Goal: Transaction & Acquisition: Obtain resource

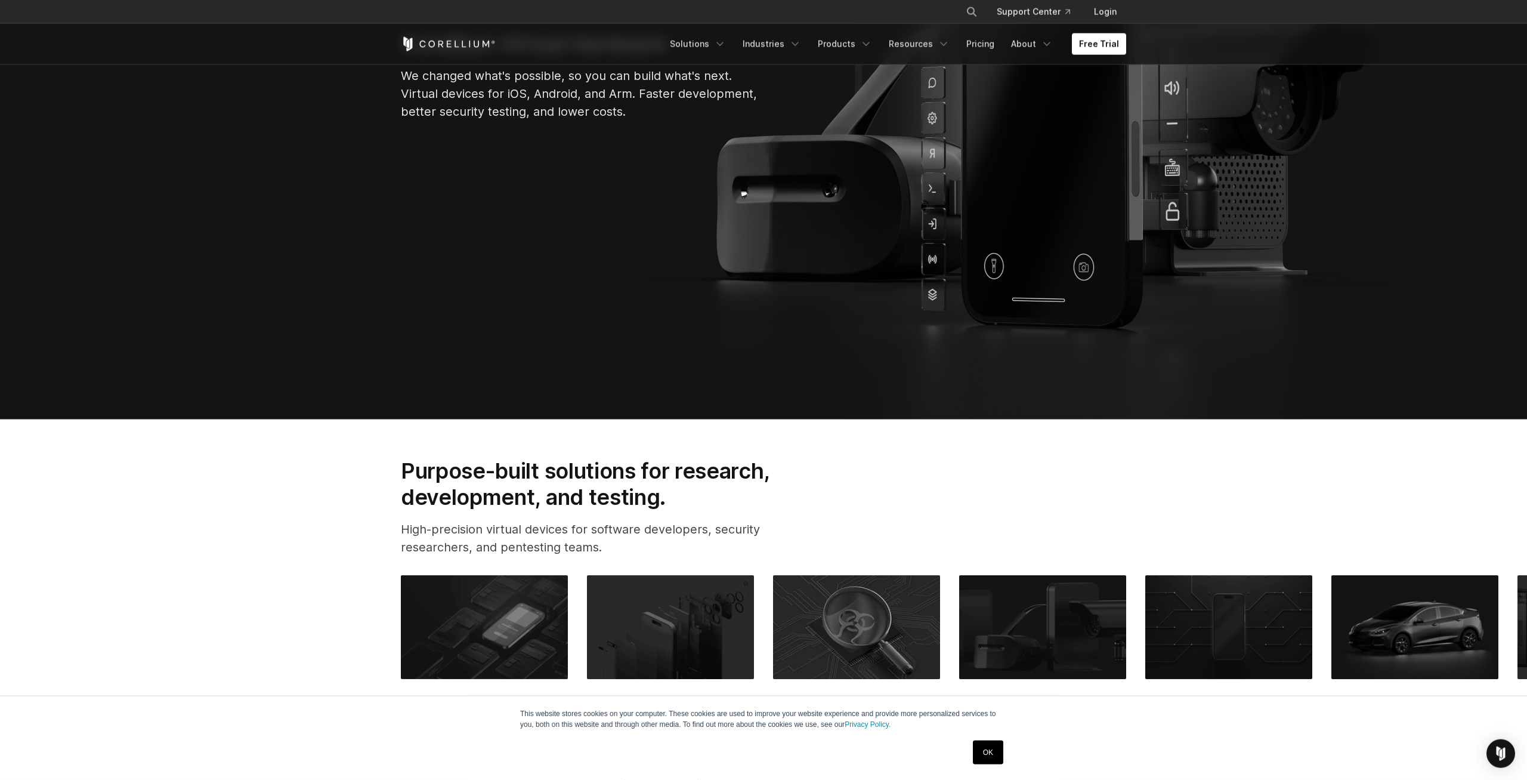
scroll to position [243, 0]
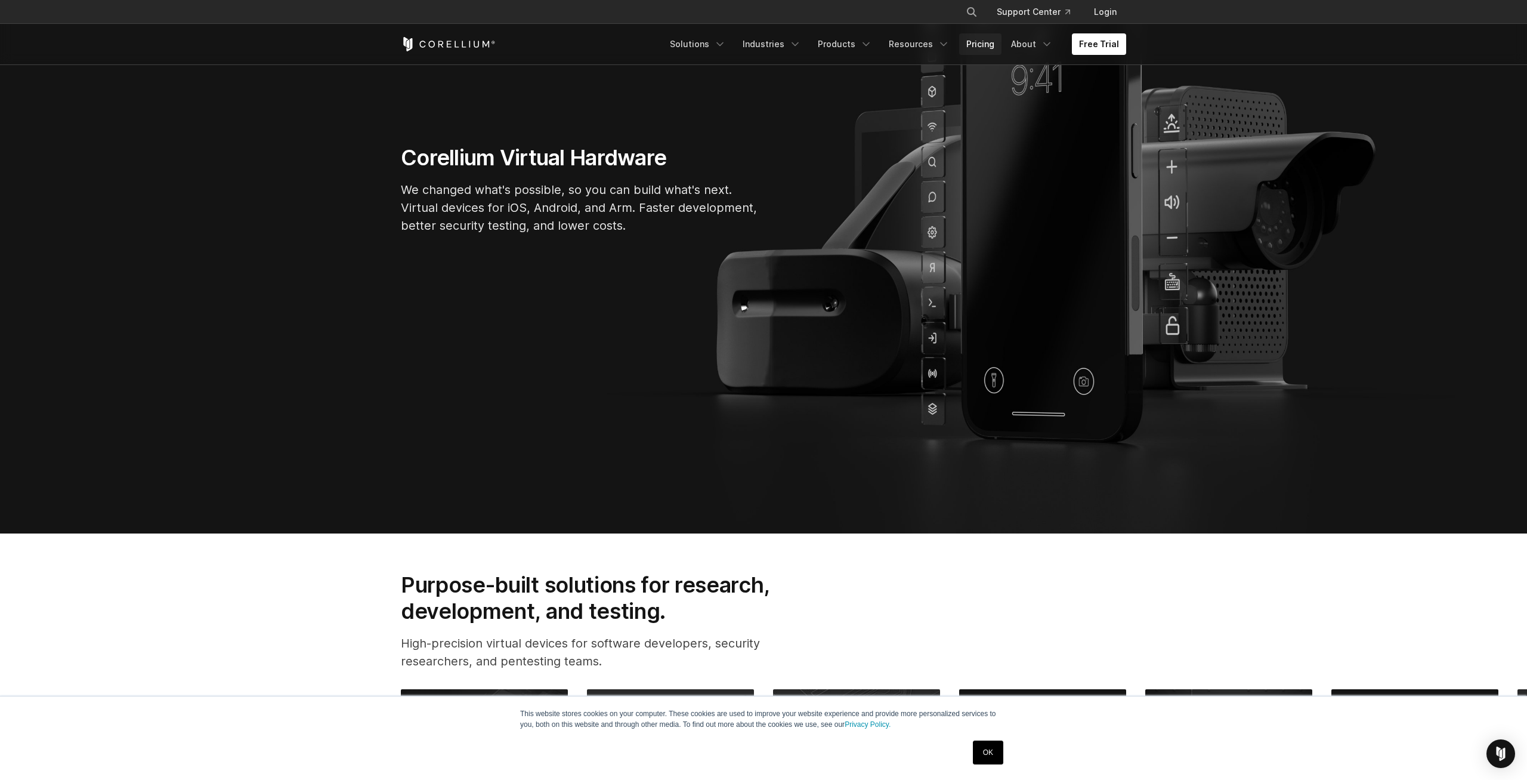
click at [992, 42] on link "Pricing" at bounding box center [980, 43] width 42 height 21
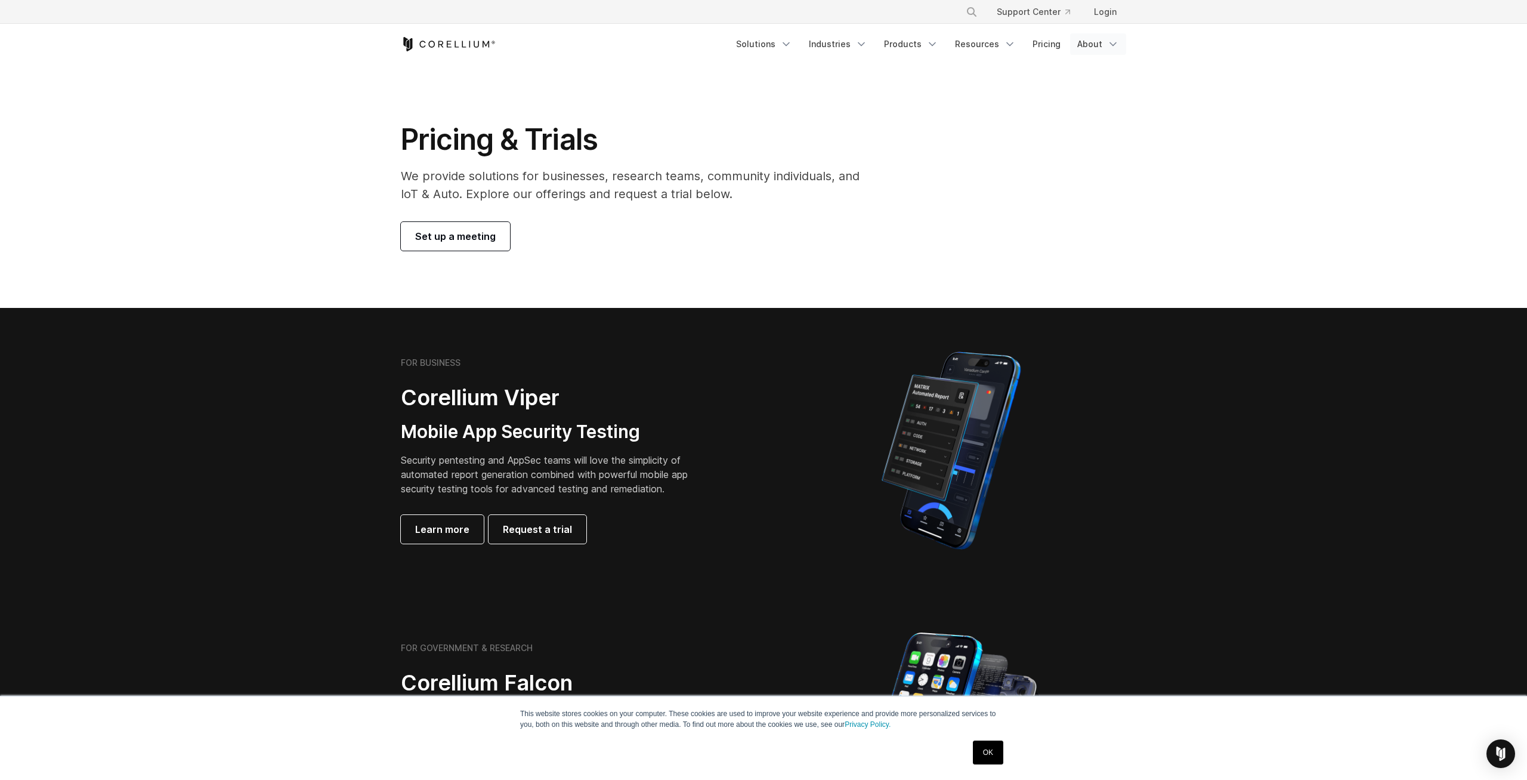
click at [1096, 50] on link "About" at bounding box center [1098, 43] width 56 height 21
click at [771, 189] on p "We provide solutions for businesses, research teams, community individuals, and…" at bounding box center [638, 185] width 475 height 36
click at [464, 244] on link "Set up a meeting" at bounding box center [455, 236] width 109 height 29
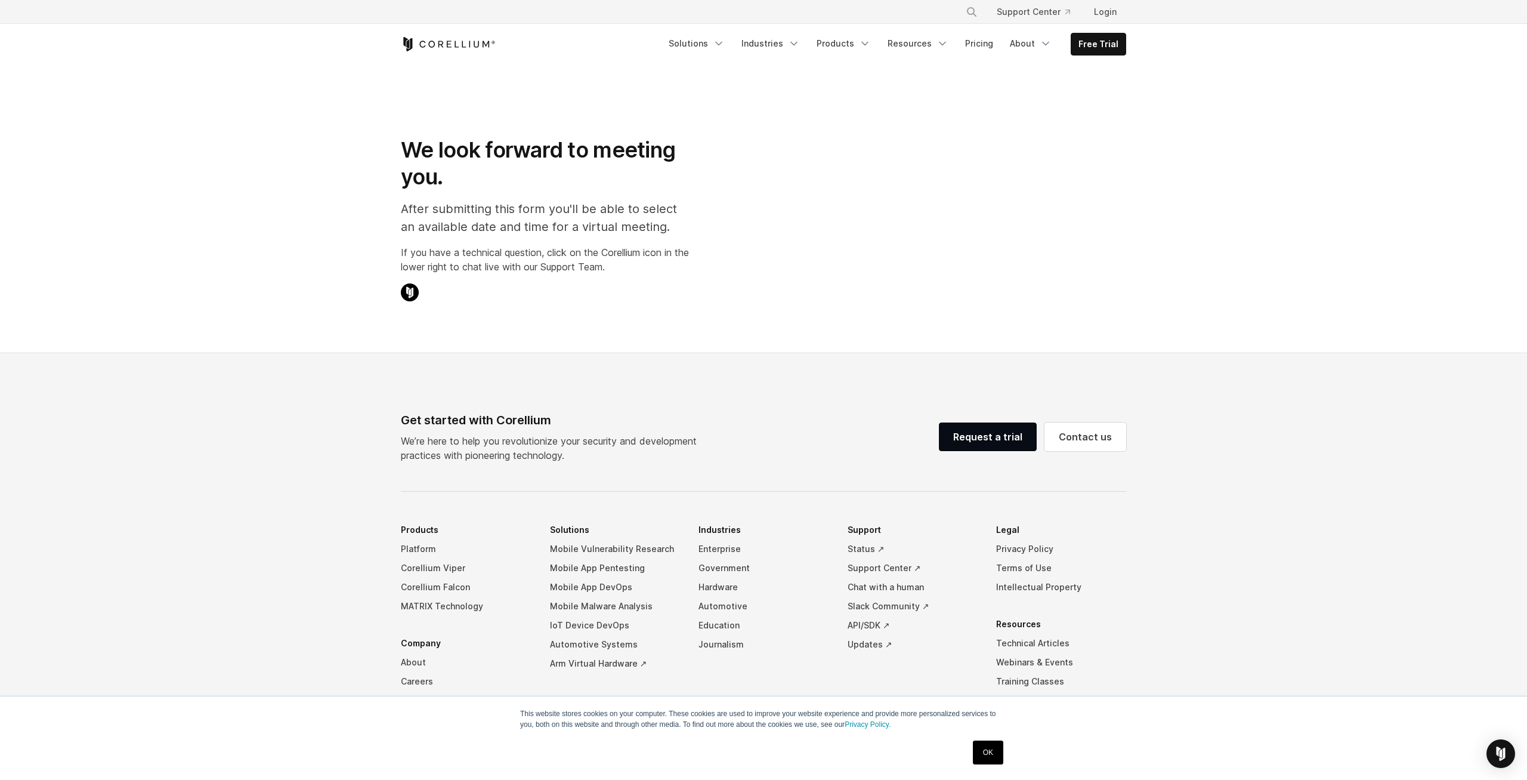
select select "**"
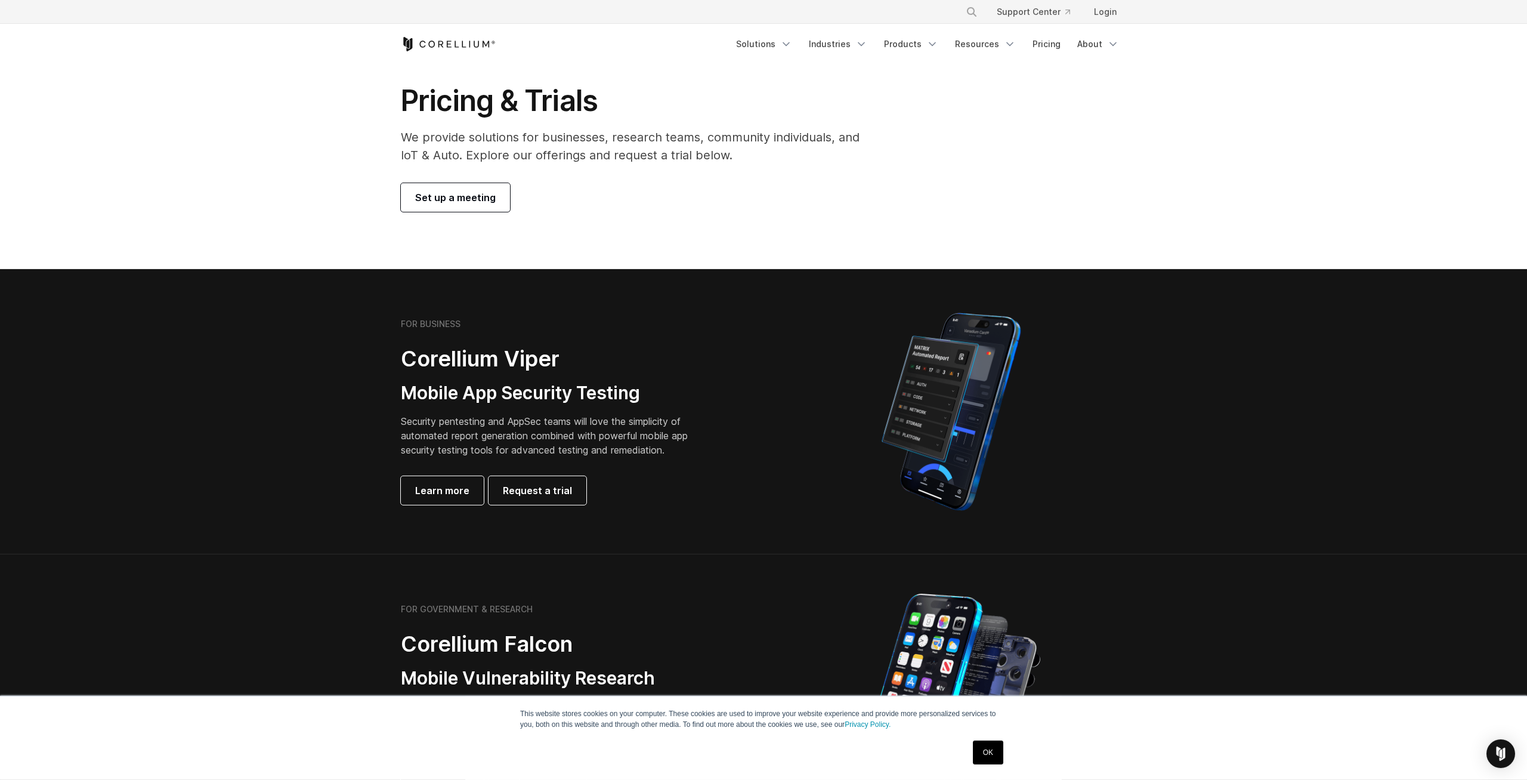
scroll to position [304, 0]
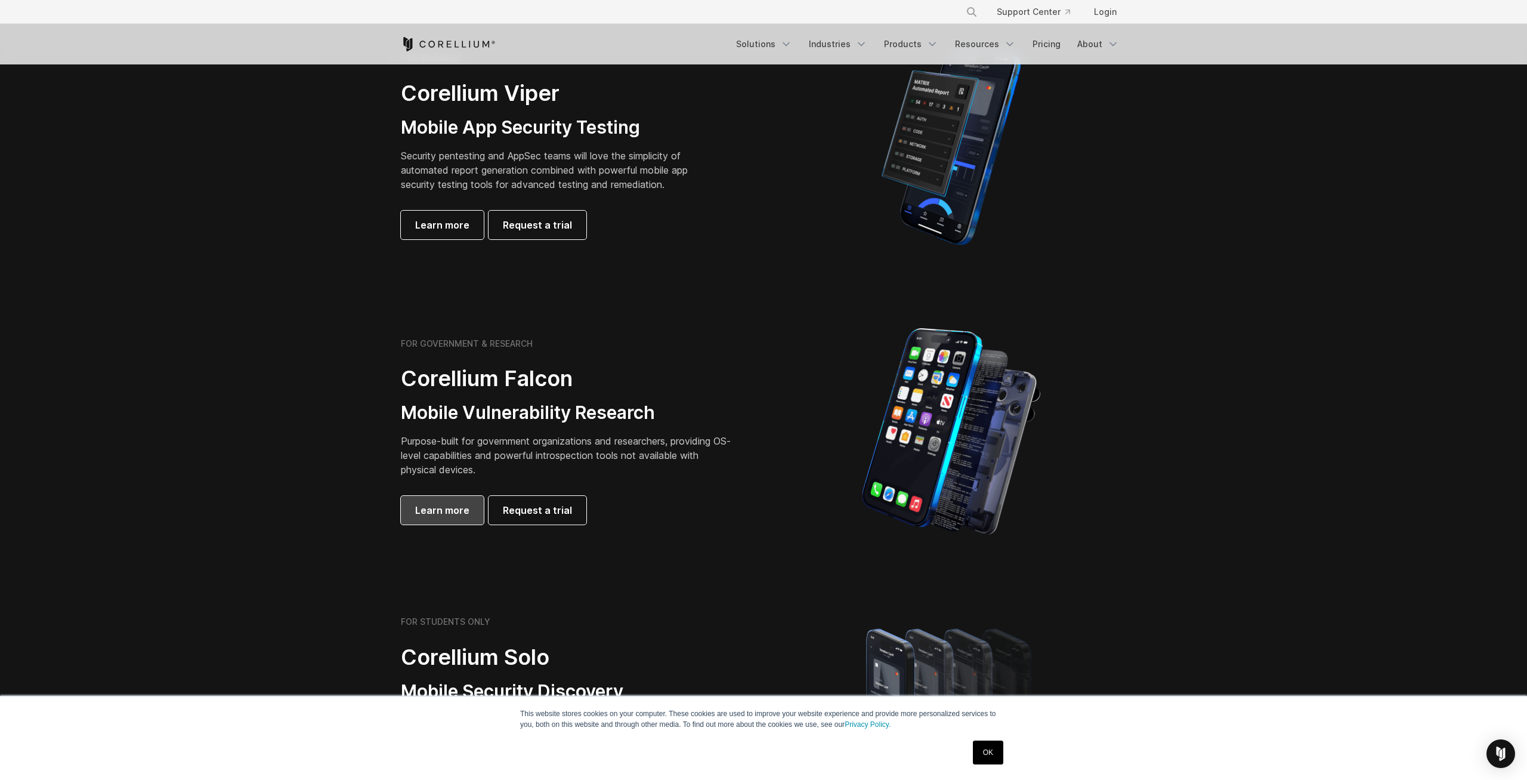
click at [443, 501] on link "Learn more" at bounding box center [442, 510] width 83 height 29
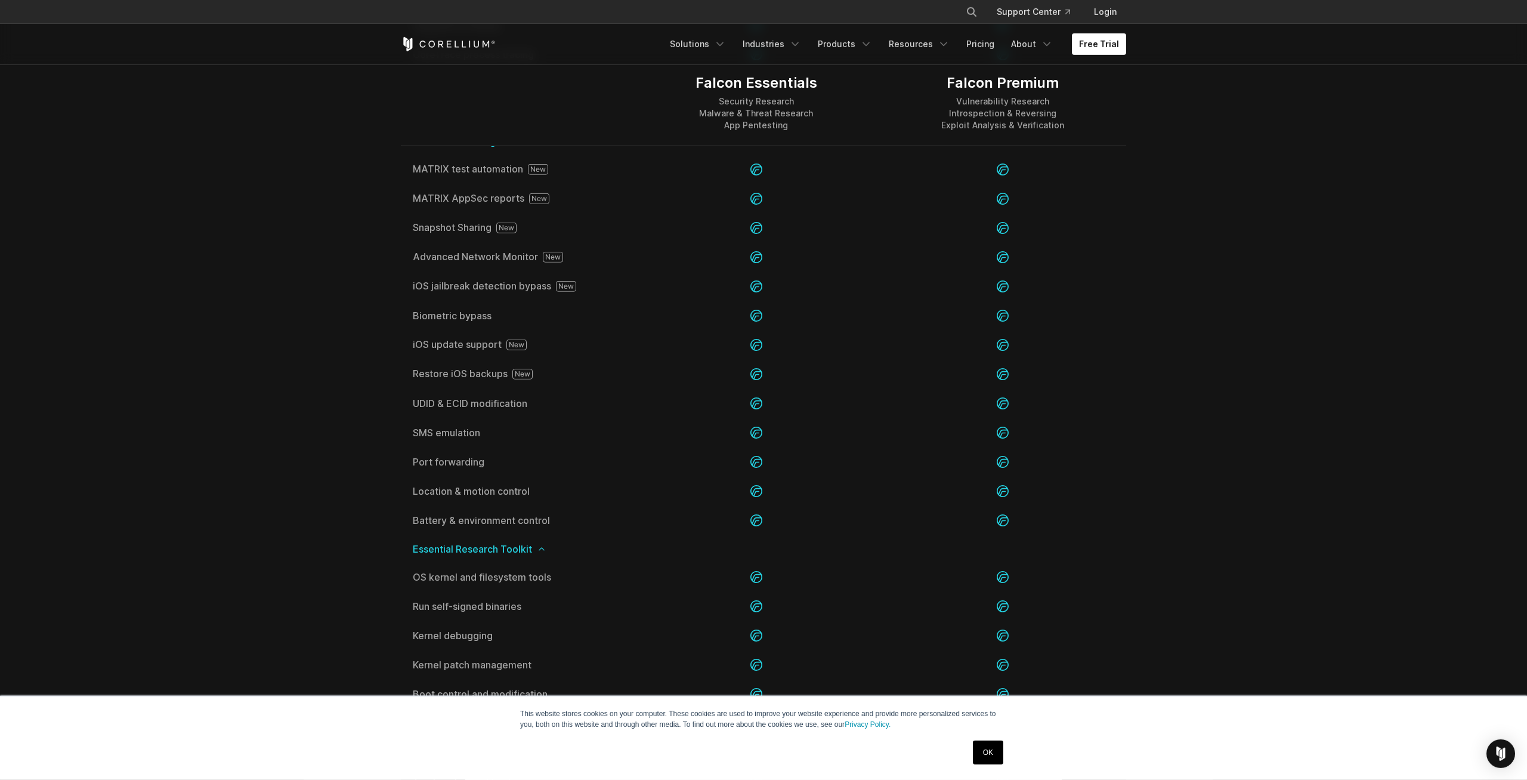
scroll to position [1826, 0]
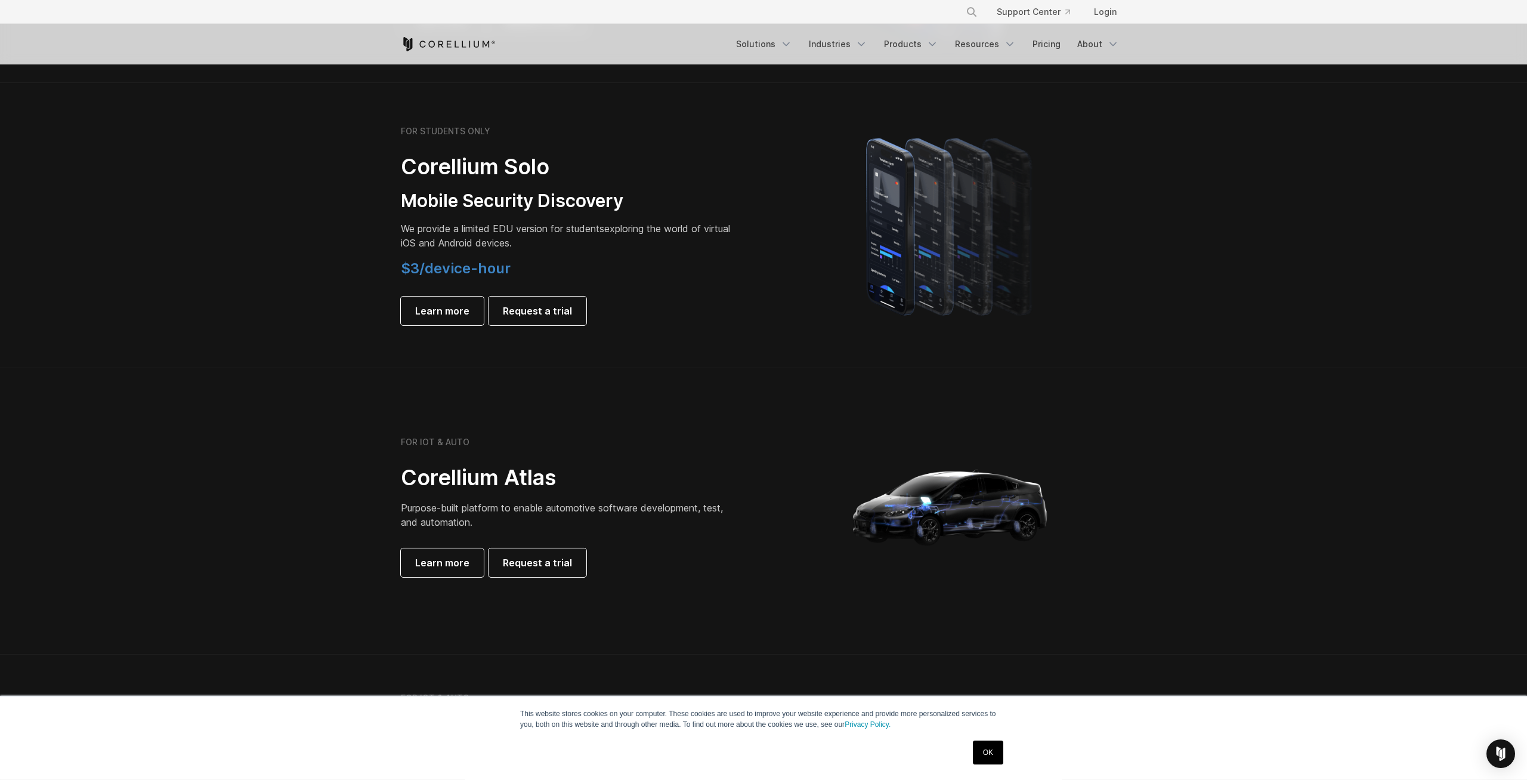
scroll to position [913, 0]
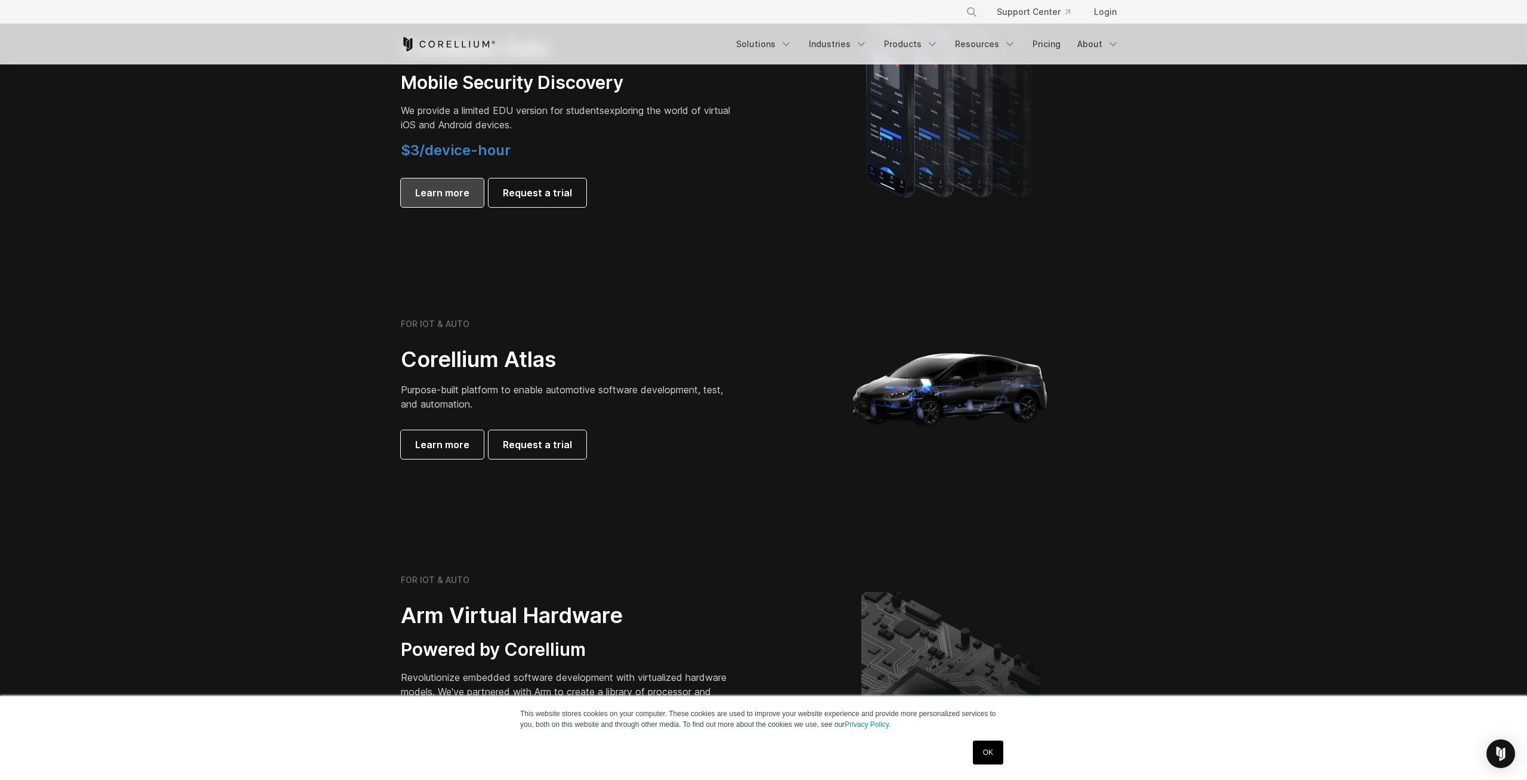
click at [452, 199] on span "Learn more" at bounding box center [442, 193] width 54 height 14
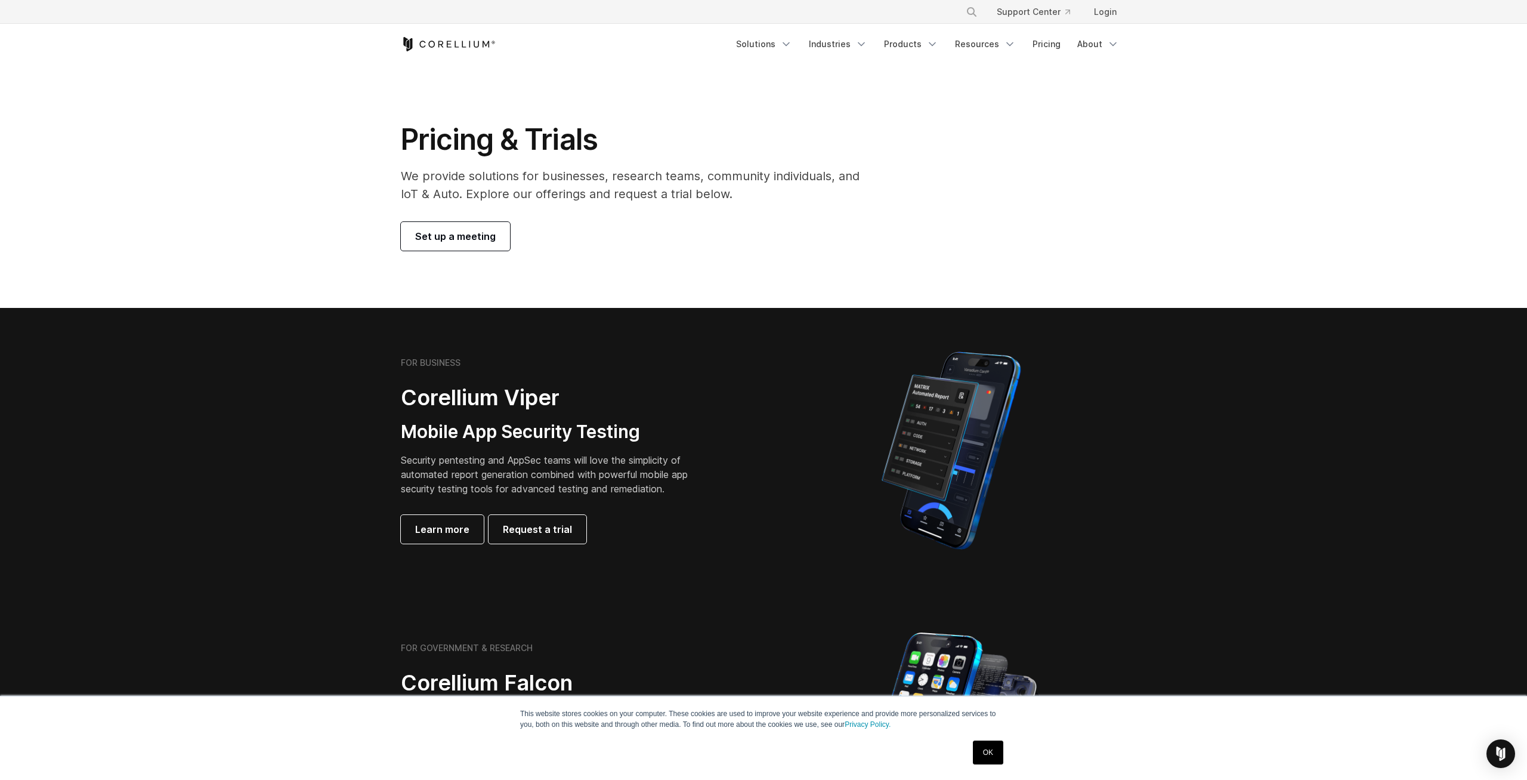
scroll to position [913, 0]
